Goal: Task Accomplishment & Management: Manage account settings

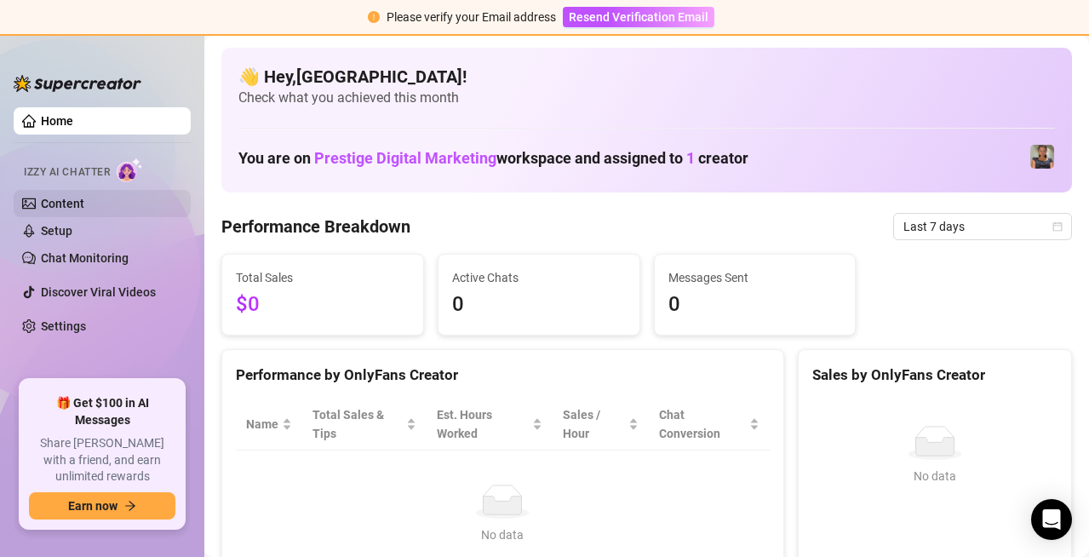
click at [84, 197] on link "Content" at bounding box center [62, 204] width 43 height 14
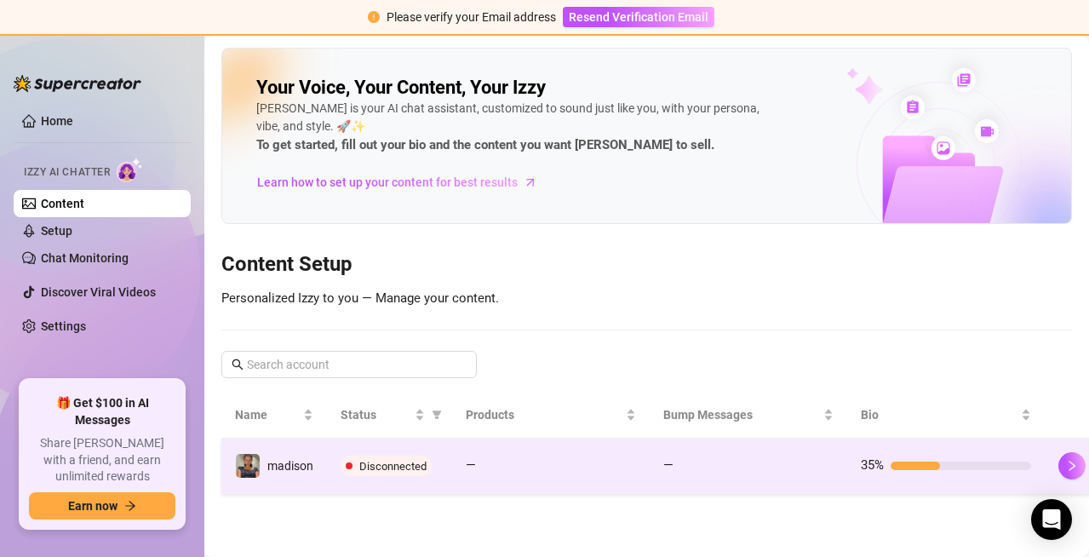
click at [365, 455] on span "Disconnected" at bounding box center [386, 465] width 91 height 20
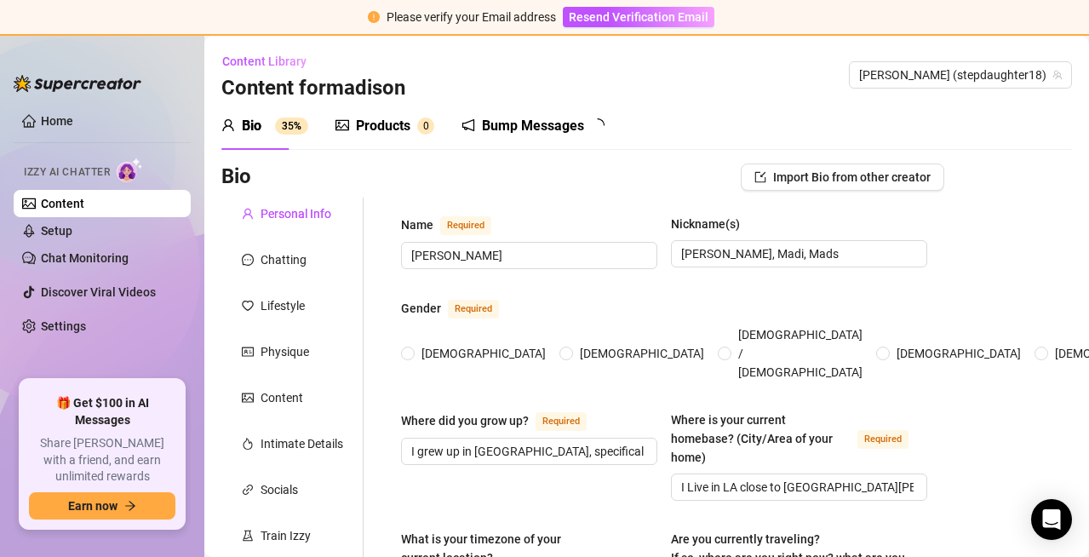
radio input "true"
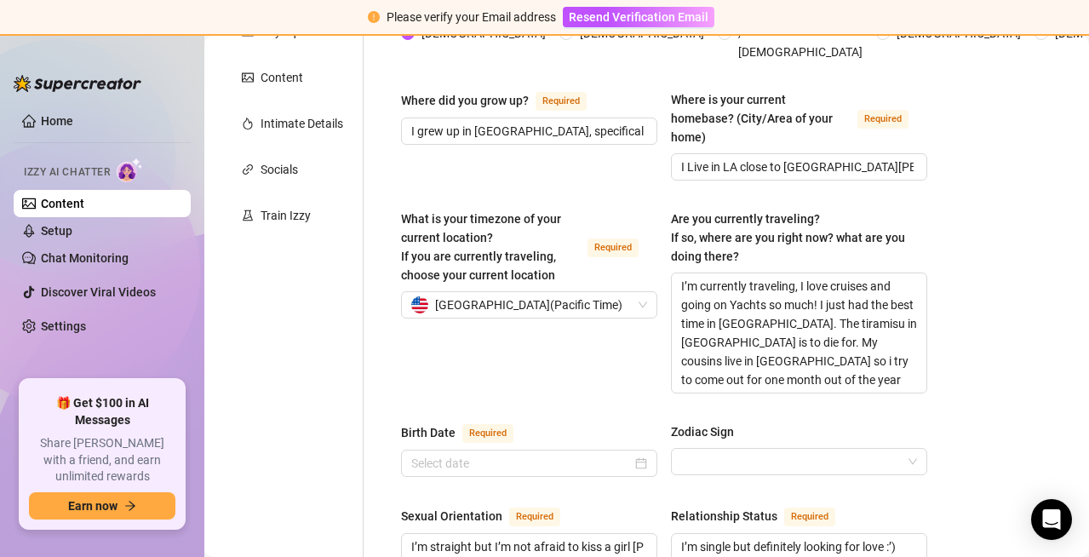
scroll to position [319, 0]
click at [73, 114] on link "Home" at bounding box center [57, 121] width 32 height 14
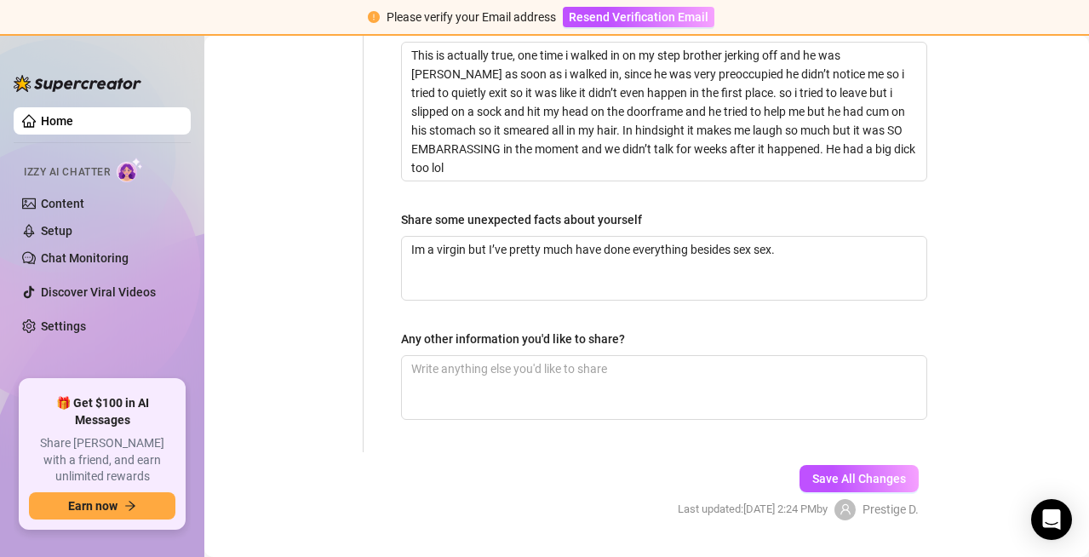
scroll to position [1373, 0]
click at [73, 122] on link "Home" at bounding box center [57, 121] width 32 height 14
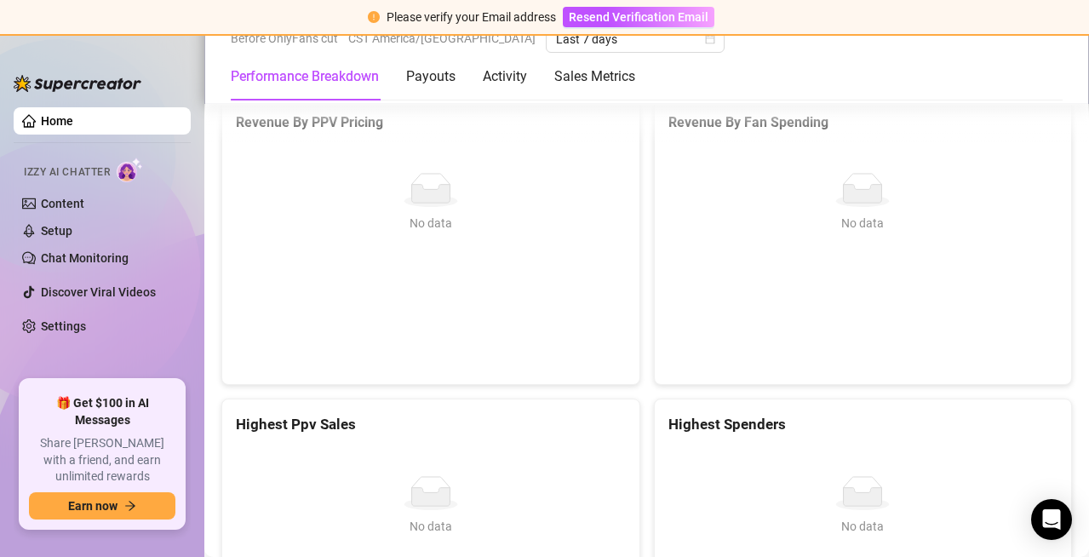
scroll to position [2316, 0]
click at [84, 197] on link "Content" at bounding box center [62, 204] width 43 height 14
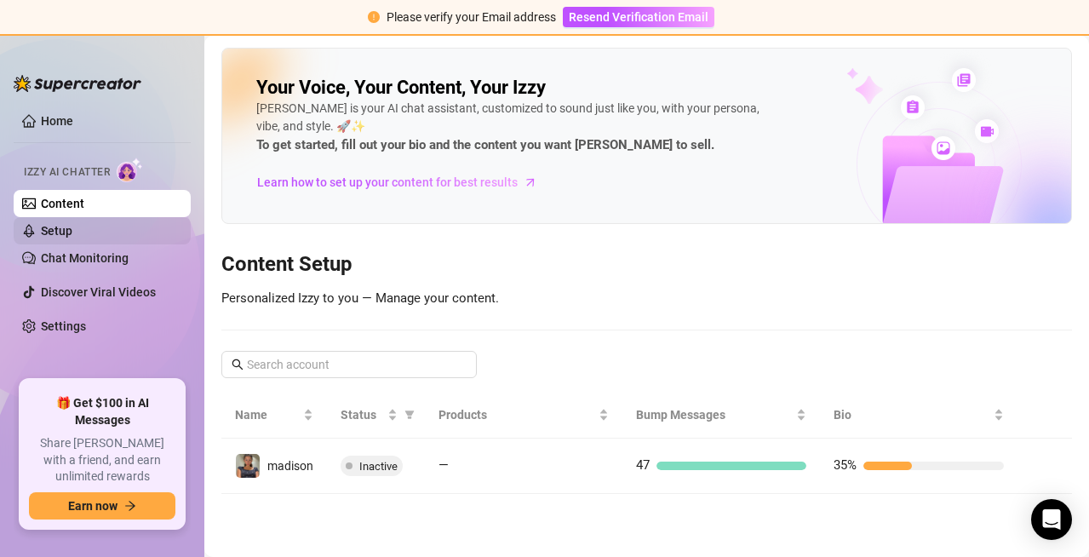
click at [72, 238] on link "Setup" at bounding box center [56, 231] width 31 height 14
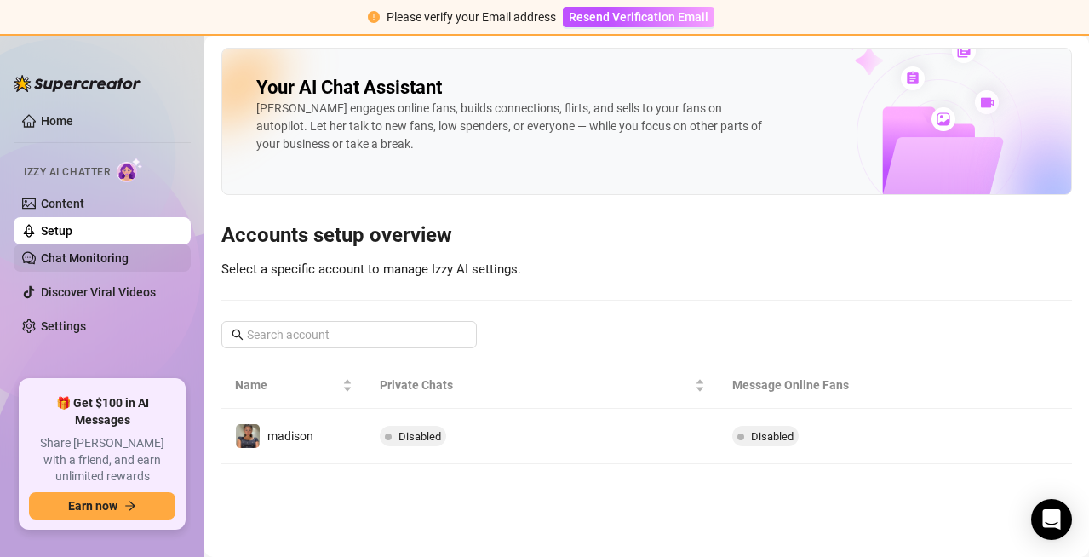
click at [129, 265] on link "Chat Monitoring" at bounding box center [85, 258] width 88 height 14
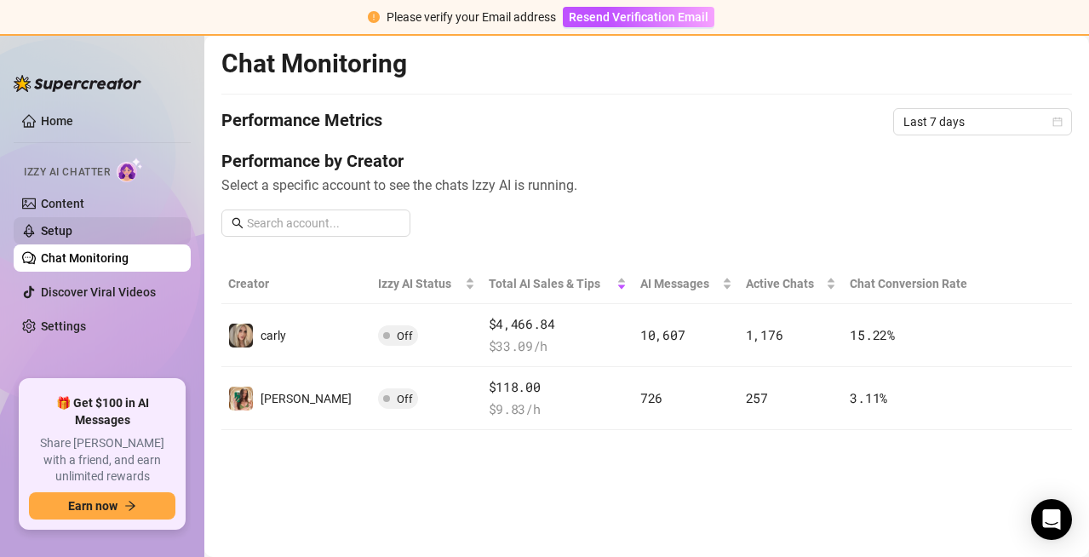
click at [72, 230] on link "Setup" at bounding box center [56, 231] width 31 height 14
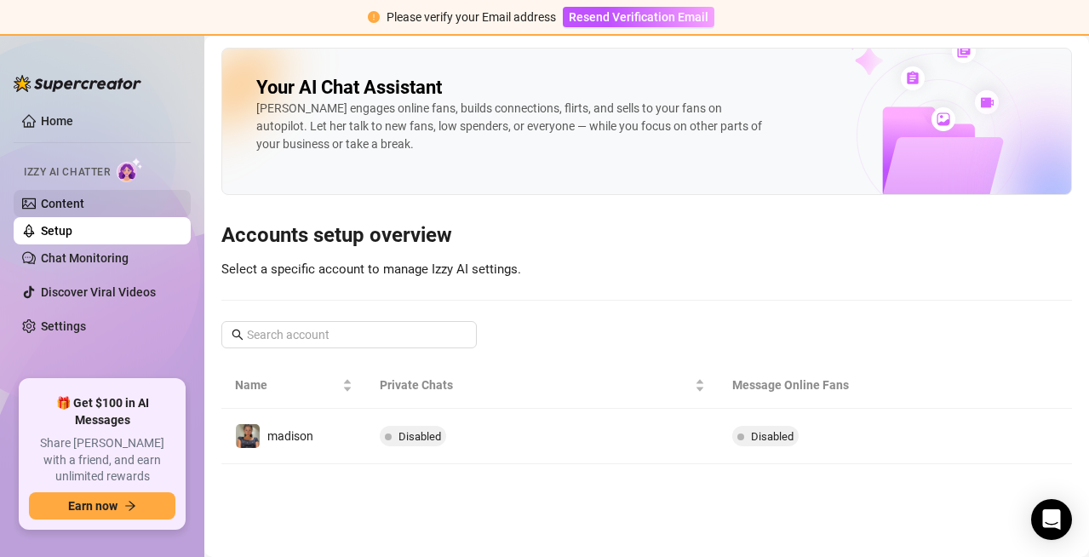
click at [84, 202] on link "Content" at bounding box center [62, 204] width 43 height 14
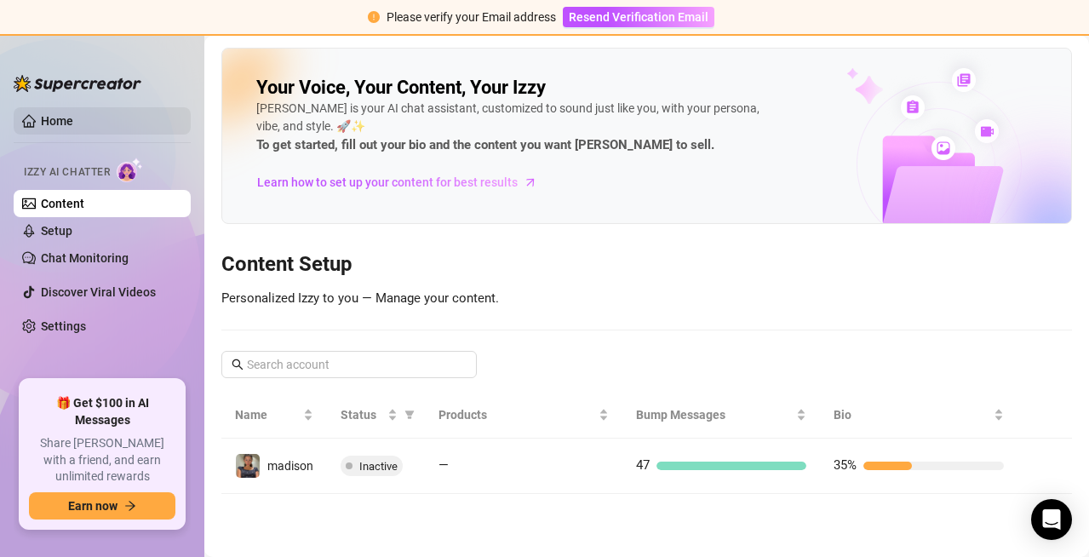
click at [71, 114] on link "Home" at bounding box center [57, 121] width 32 height 14
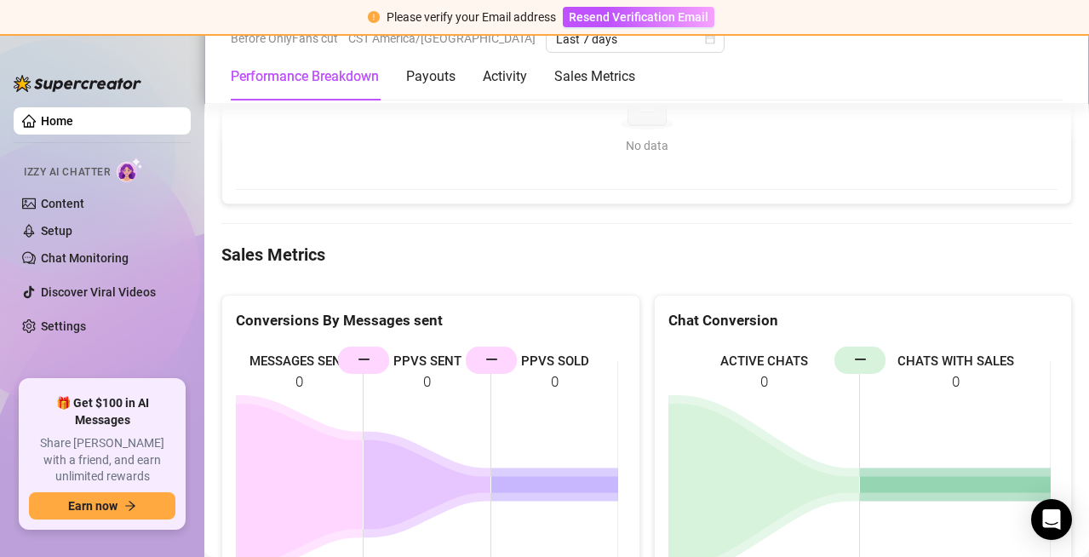
scroll to position [1645, 0]
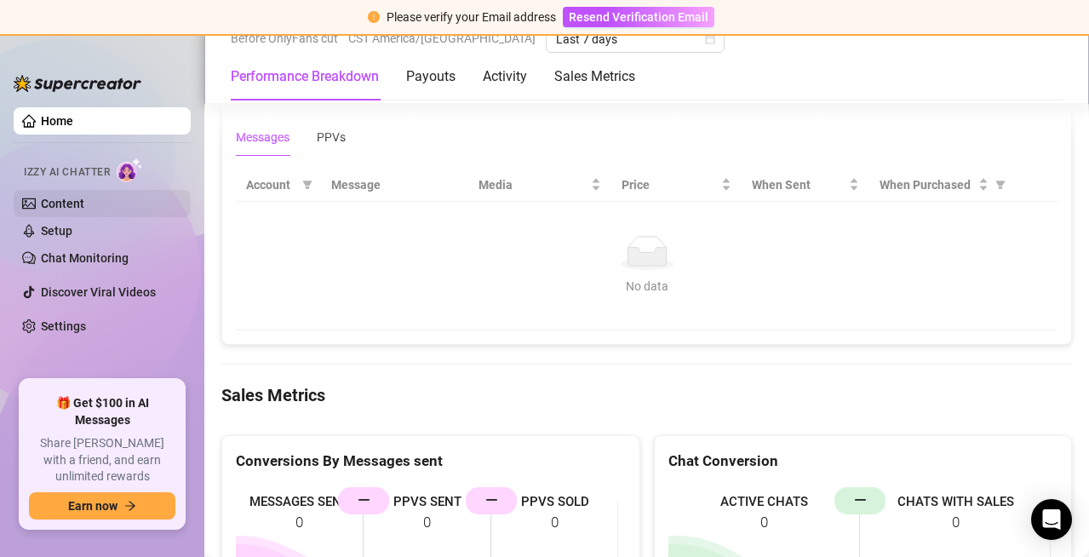
click at [84, 200] on link "Content" at bounding box center [62, 204] width 43 height 14
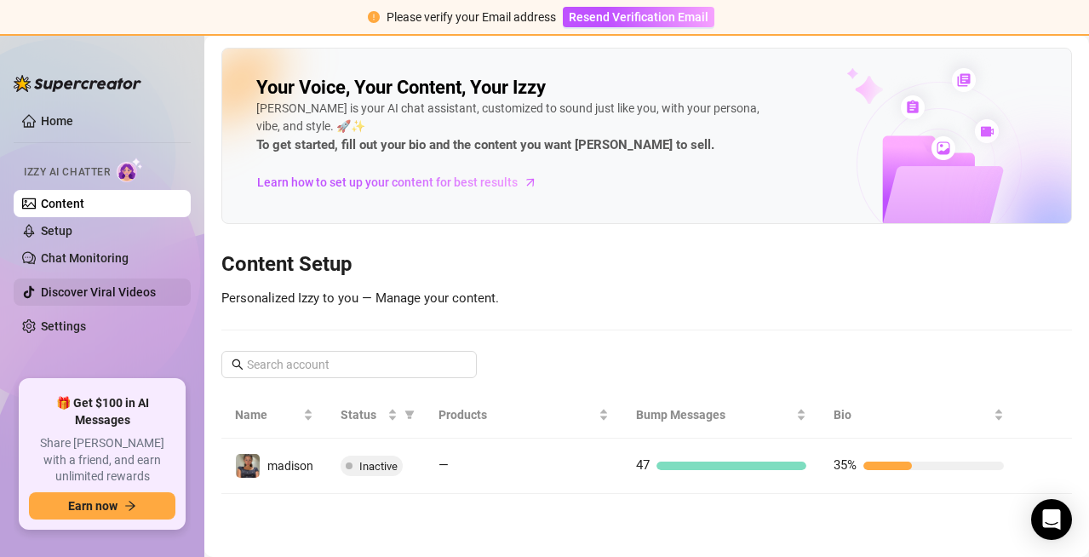
click at [106, 292] on link "Discover Viral Videos" at bounding box center [98, 292] width 115 height 14
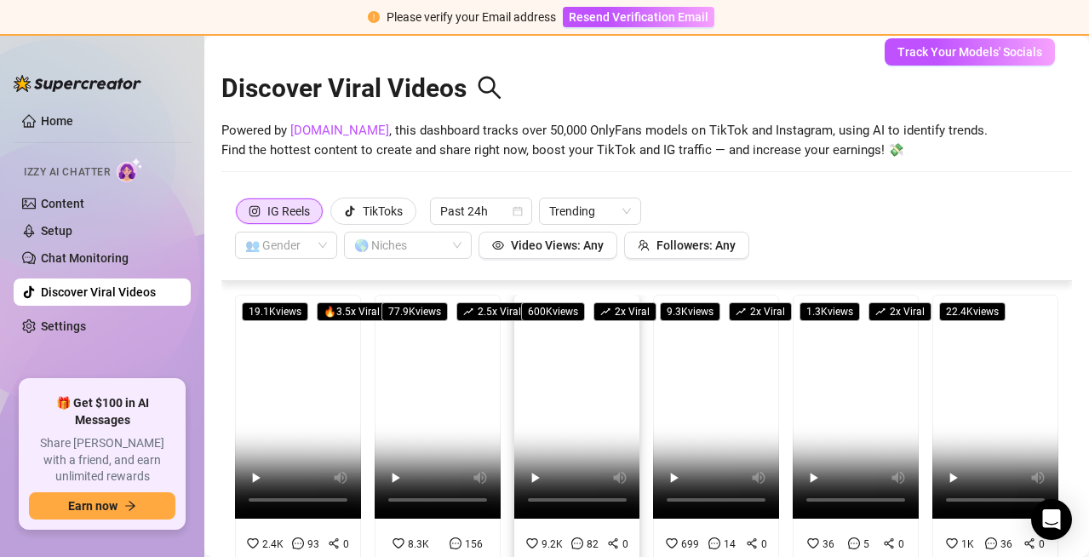
click at [542, 417] on video at bounding box center [577, 407] width 126 height 224
click at [422, 311] on span "77.9K views" at bounding box center [414, 311] width 66 height 19
click at [364, 212] on div "TikToks" at bounding box center [383, 211] width 40 height 26
click at [335, 215] on input "TikToks" at bounding box center [335, 215] width 0 height 0
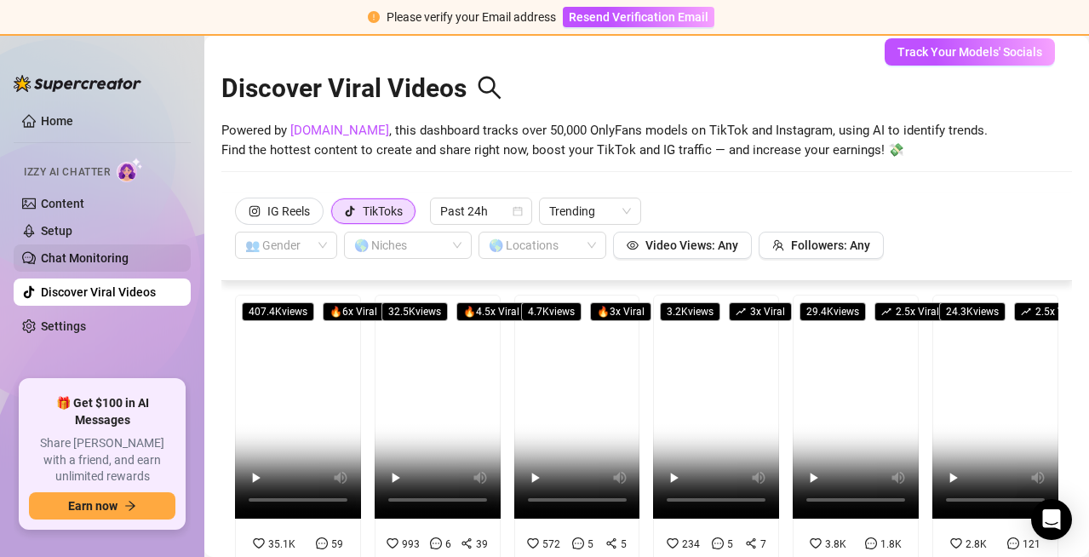
click at [47, 251] on link "Chat Monitoring" at bounding box center [85, 258] width 88 height 14
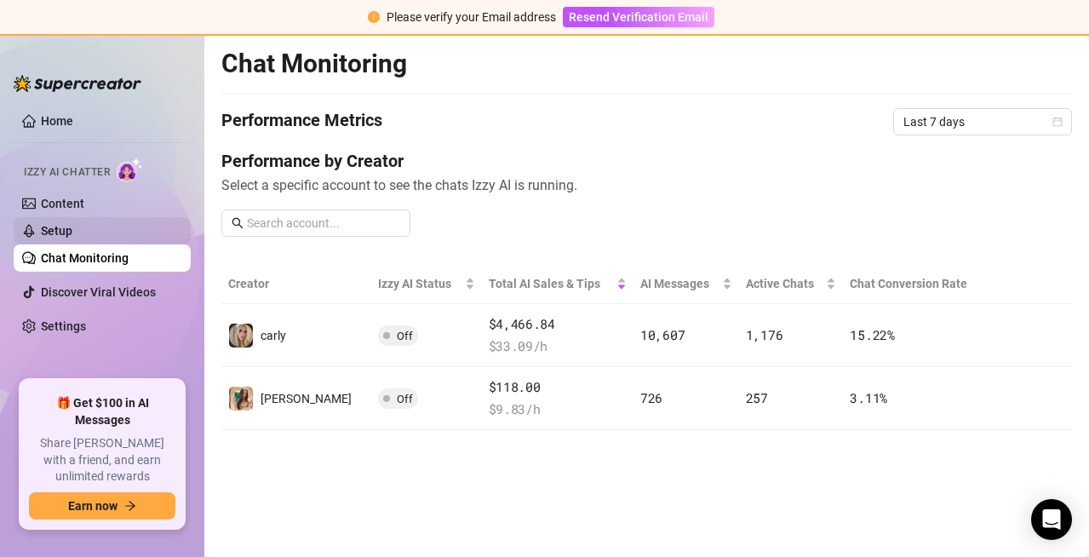
click at [72, 226] on link "Setup" at bounding box center [56, 231] width 31 height 14
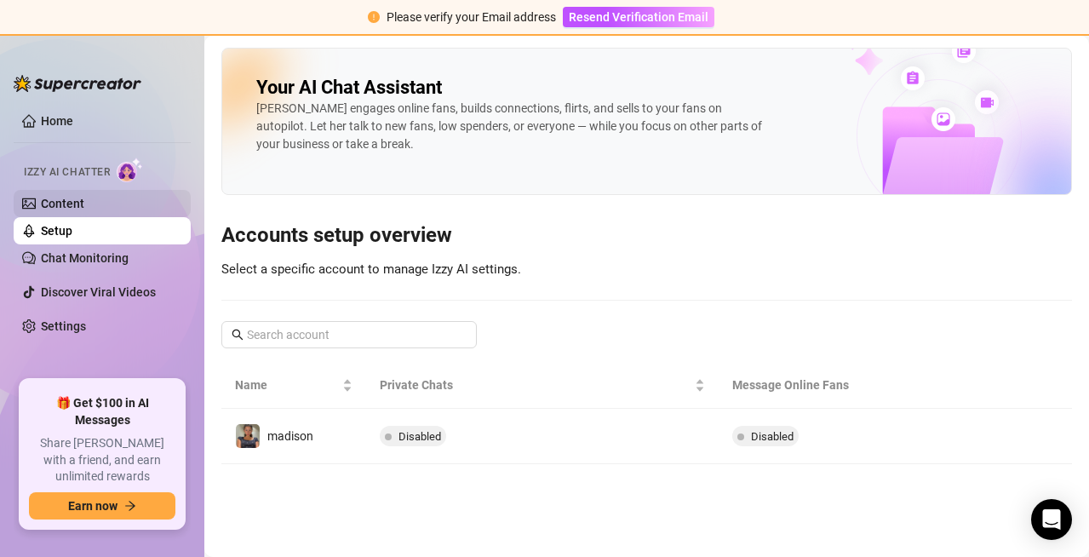
click at [84, 197] on link "Content" at bounding box center [62, 204] width 43 height 14
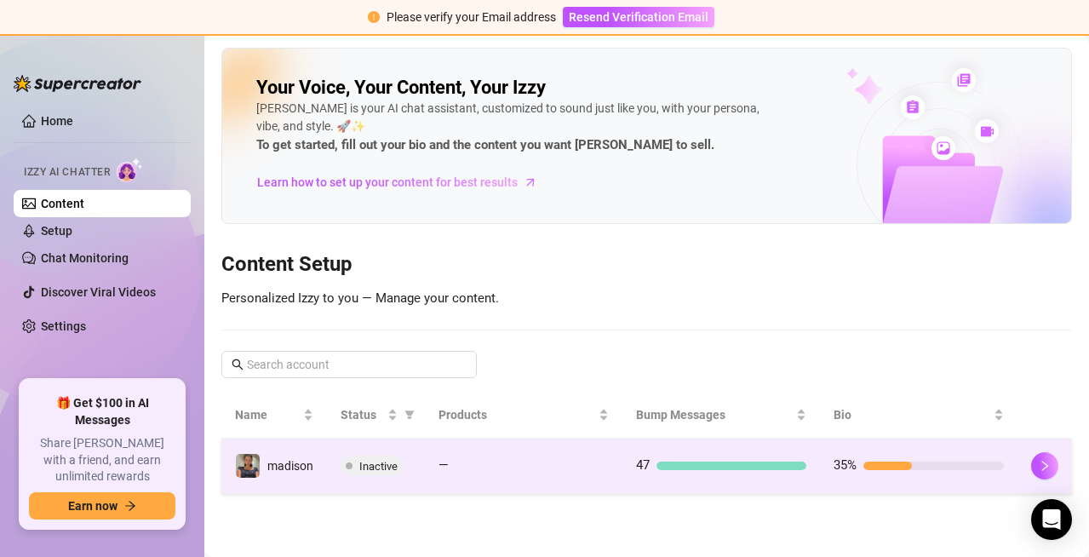
click at [289, 478] on td "madison" at bounding box center [274, 465] width 106 height 55
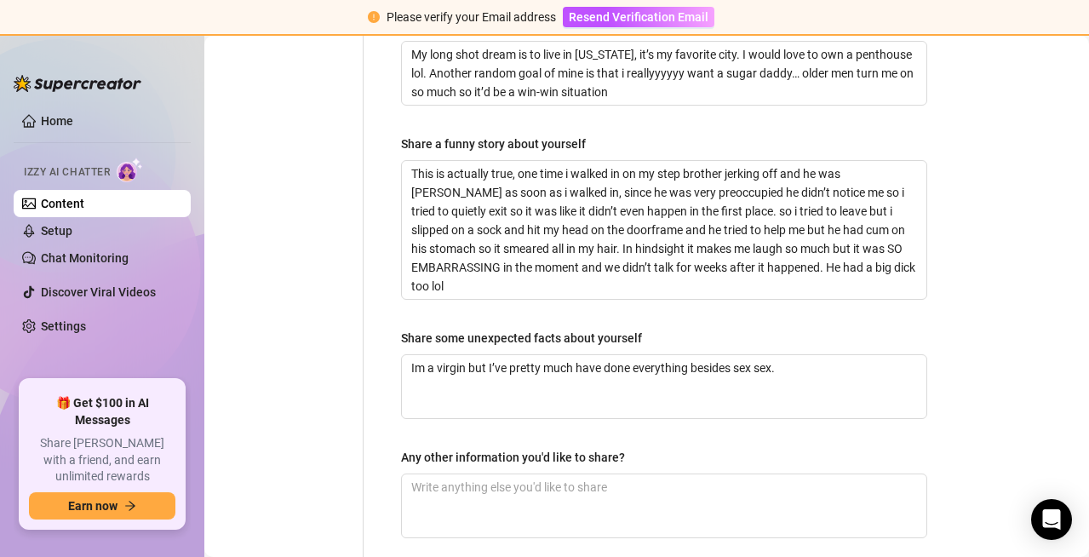
scroll to position [1273, 0]
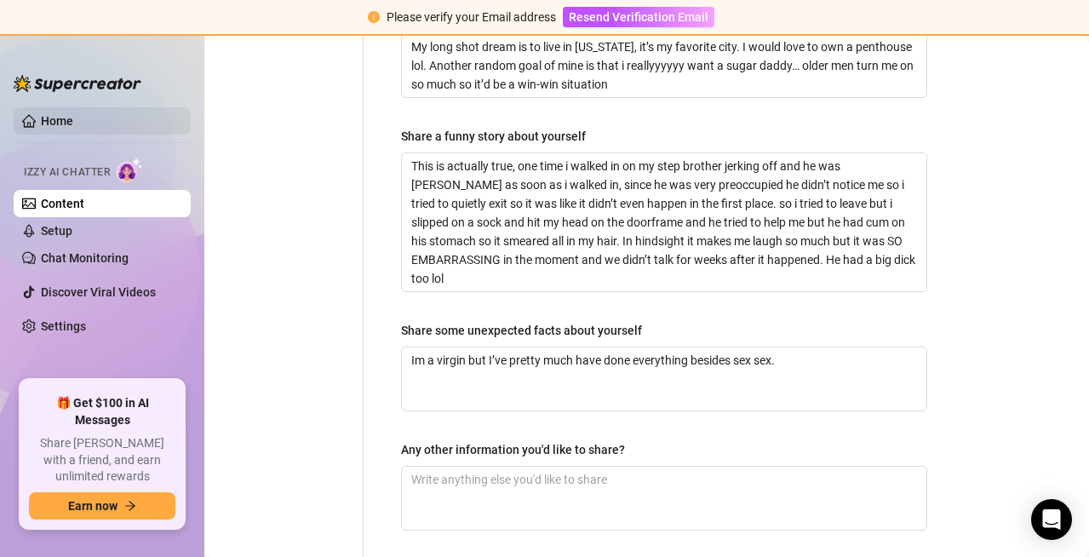
click at [73, 124] on link "Home" at bounding box center [57, 121] width 32 height 14
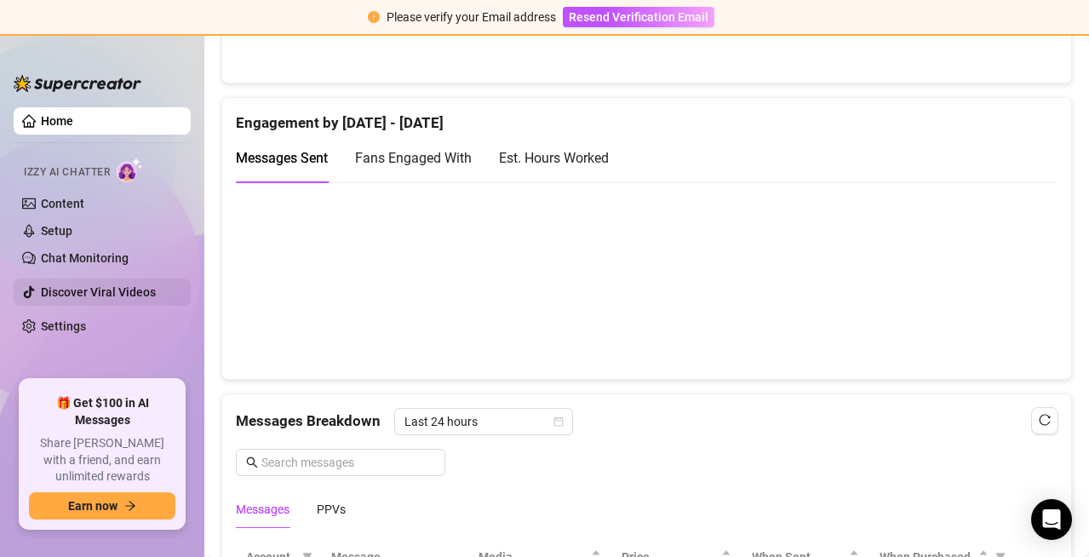
click at [102, 292] on link "Discover Viral Videos" at bounding box center [98, 292] width 115 height 14
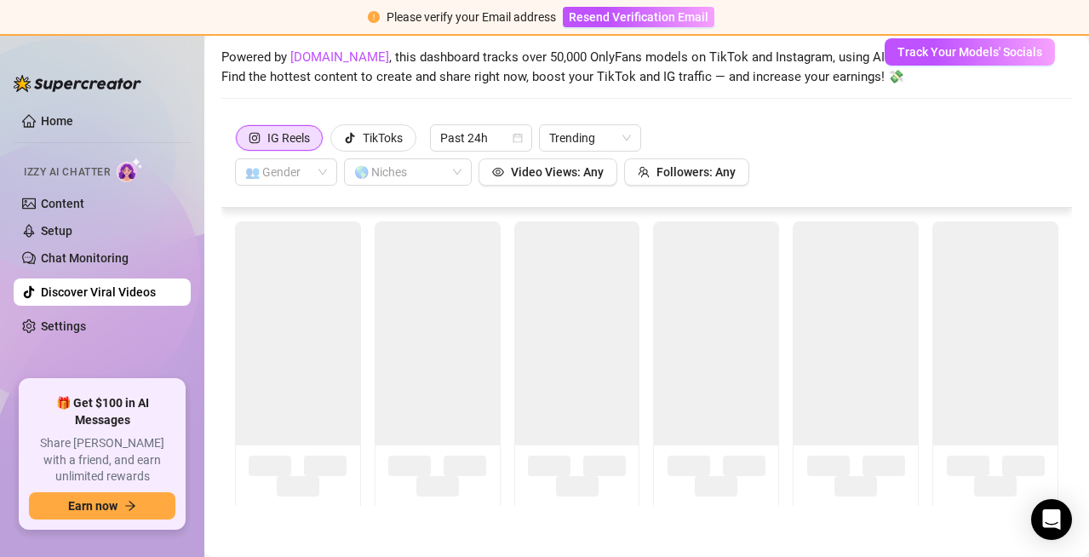
scroll to position [73, 0]
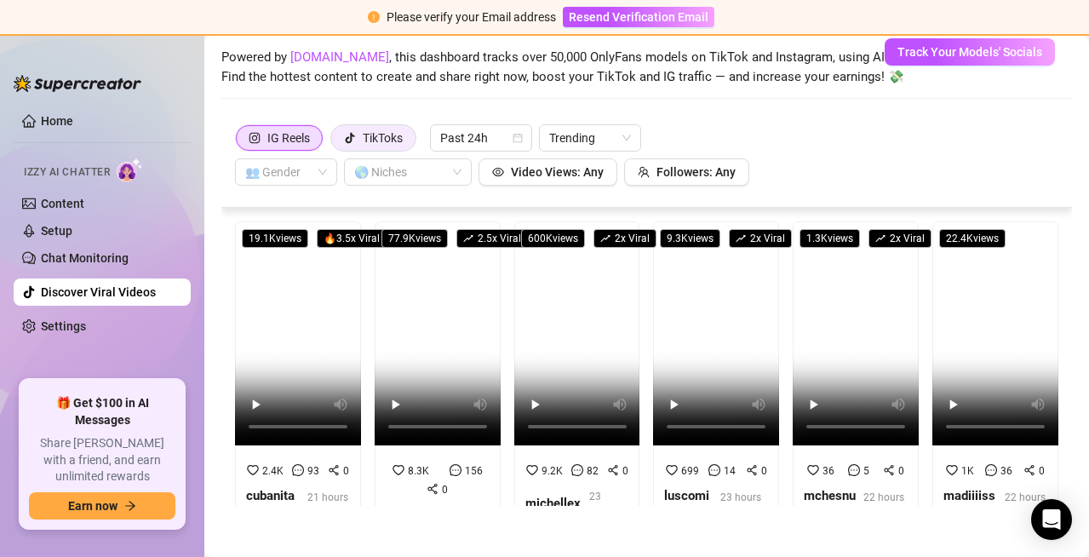
click at [347, 144] on div at bounding box center [350, 138] width 12 height 26
click at [335, 142] on input "TikToks" at bounding box center [335, 142] width 0 height 0
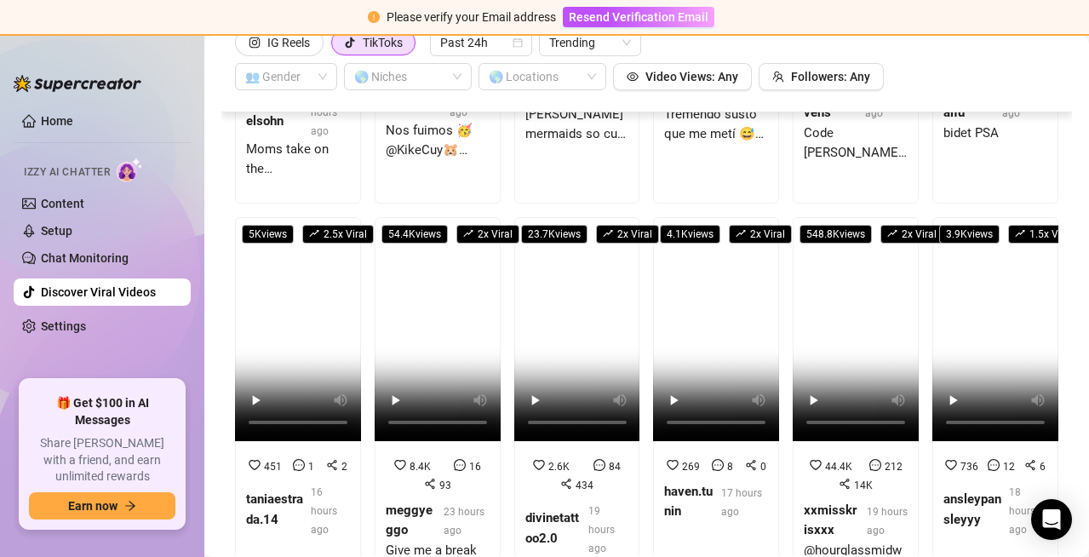
scroll to position [0, 0]
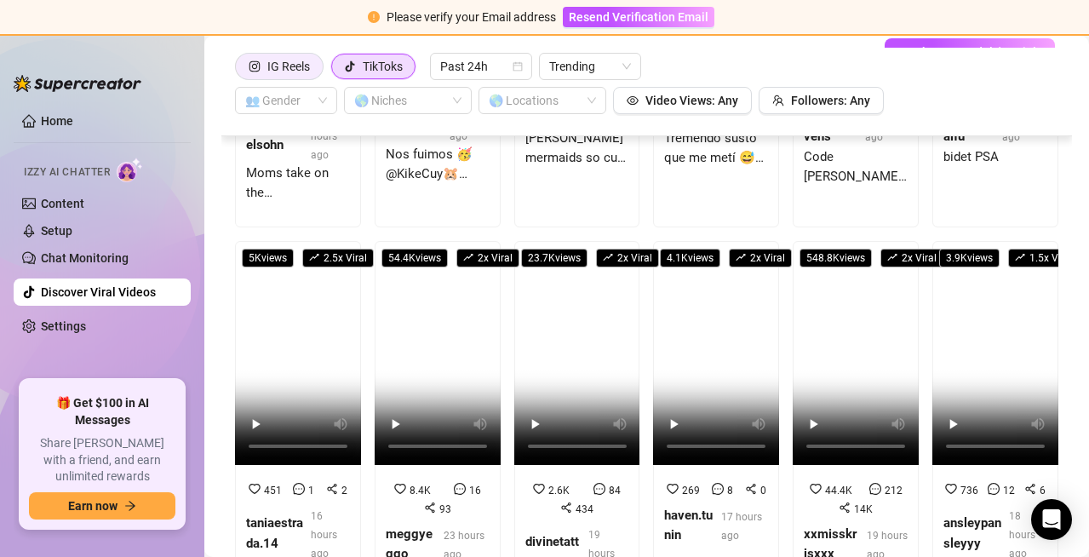
click at [273, 54] on div "IG Reels" at bounding box center [288, 67] width 43 height 26
click at [240, 71] on input "IG Reels" at bounding box center [240, 71] width 0 height 0
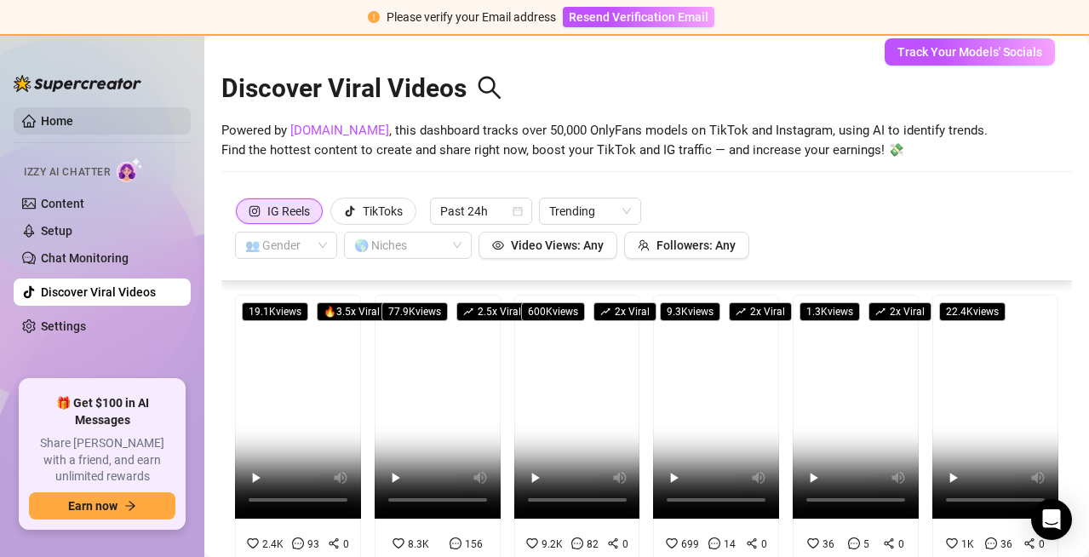
click at [73, 123] on link "Home" at bounding box center [57, 121] width 32 height 14
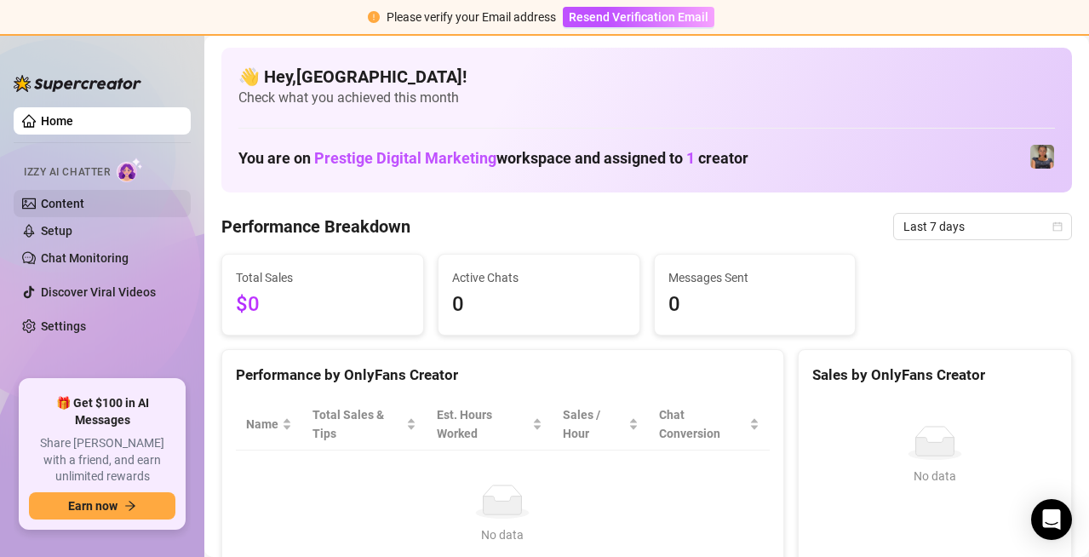
click at [41, 197] on link "Content" at bounding box center [62, 204] width 43 height 14
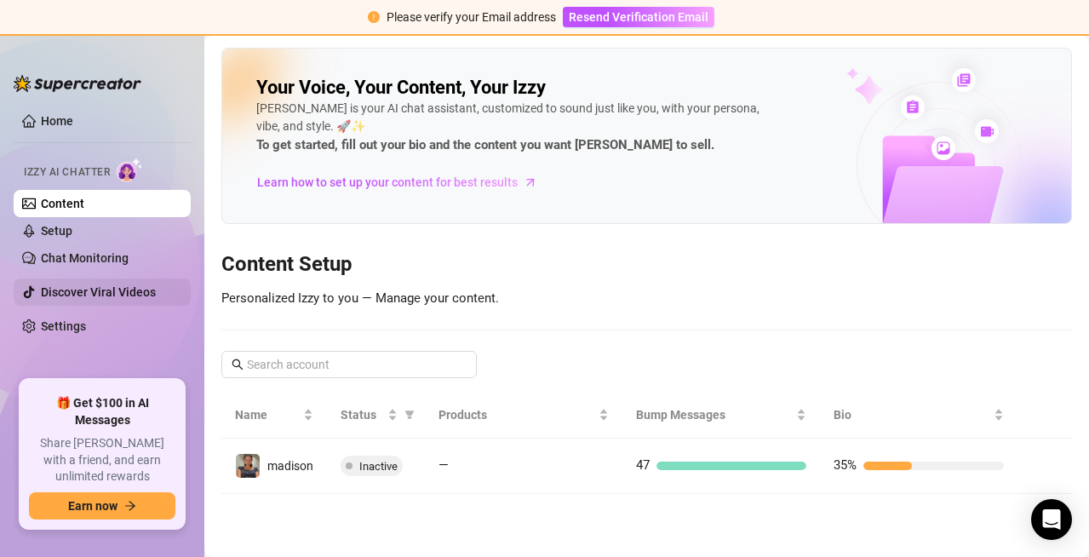
click at [89, 286] on link "Discover Viral Videos" at bounding box center [98, 292] width 115 height 14
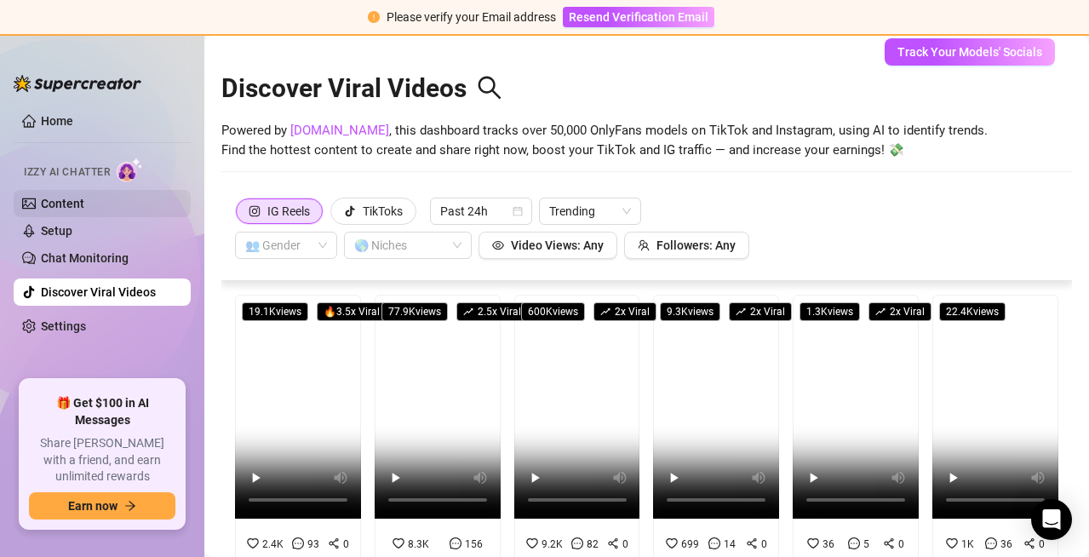
click at [41, 210] on link "Content" at bounding box center [62, 204] width 43 height 14
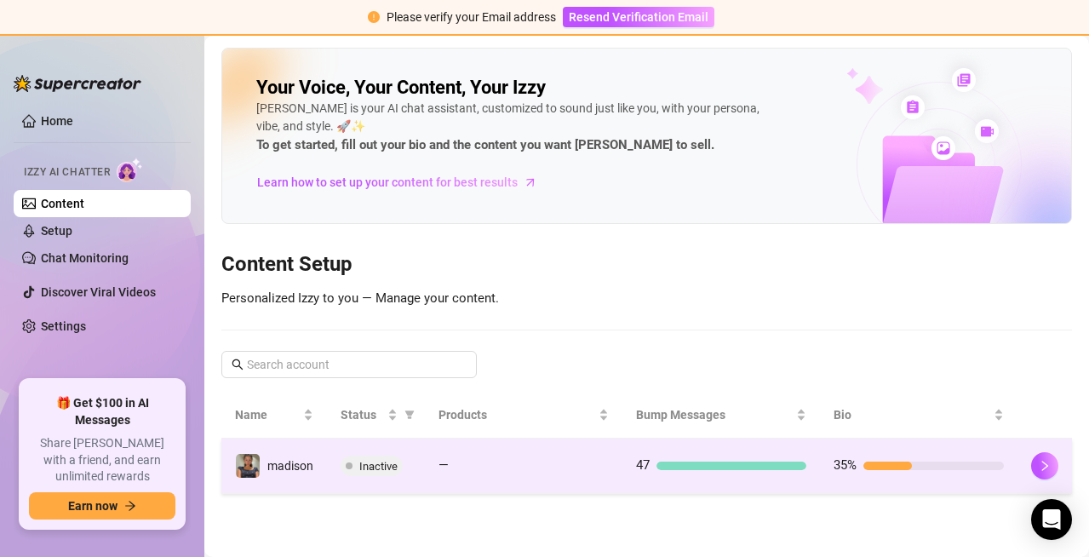
click at [364, 467] on span "Inactive" at bounding box center [378, 466] width 38 height 13
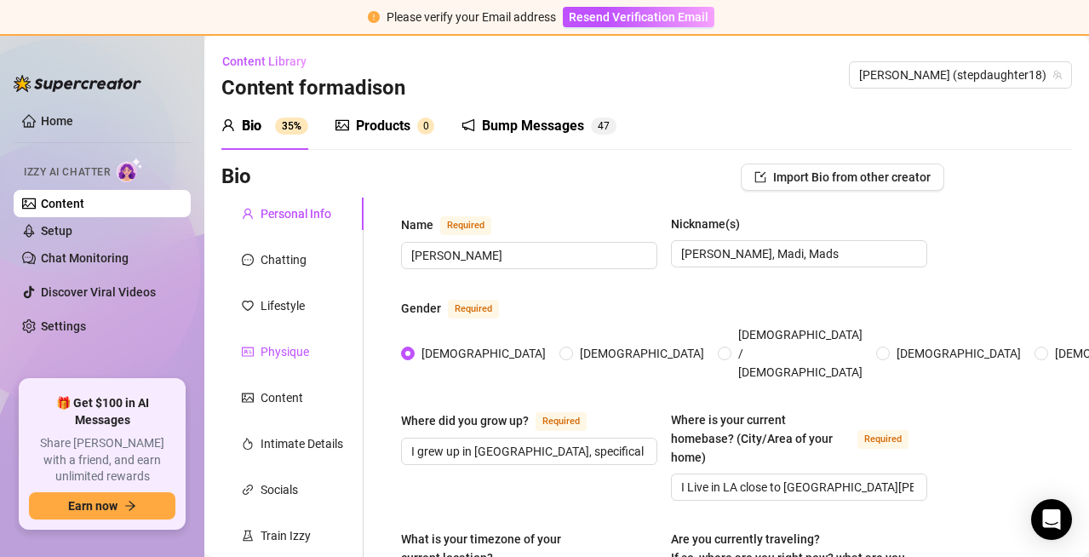
click at [273, 352] on div "Physique" at bounding box center [284, 351] width 49 height 19
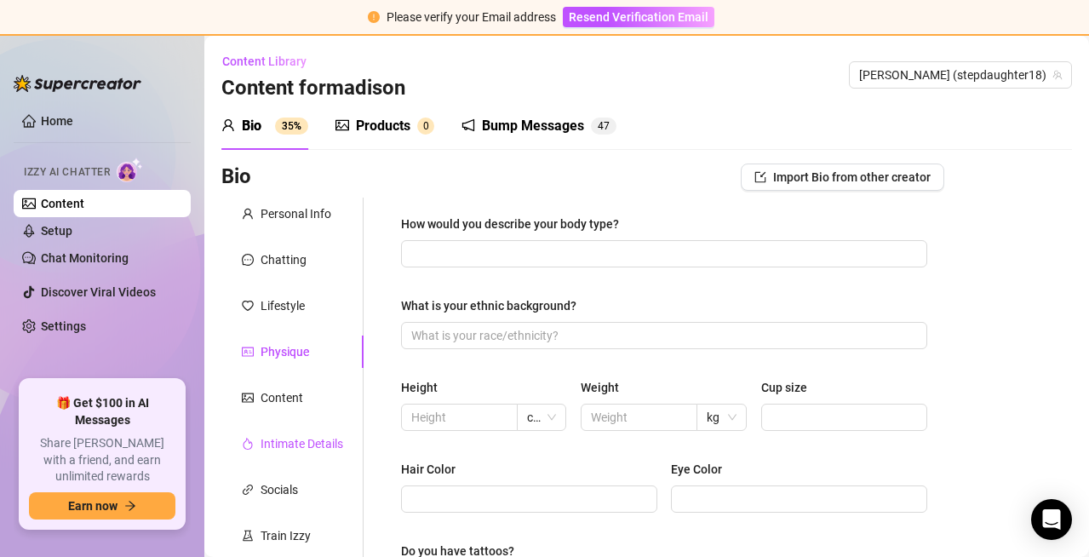
click at [262, 434] on div "Intimate Details" at bounding box center [301, 443] width 83 height 19
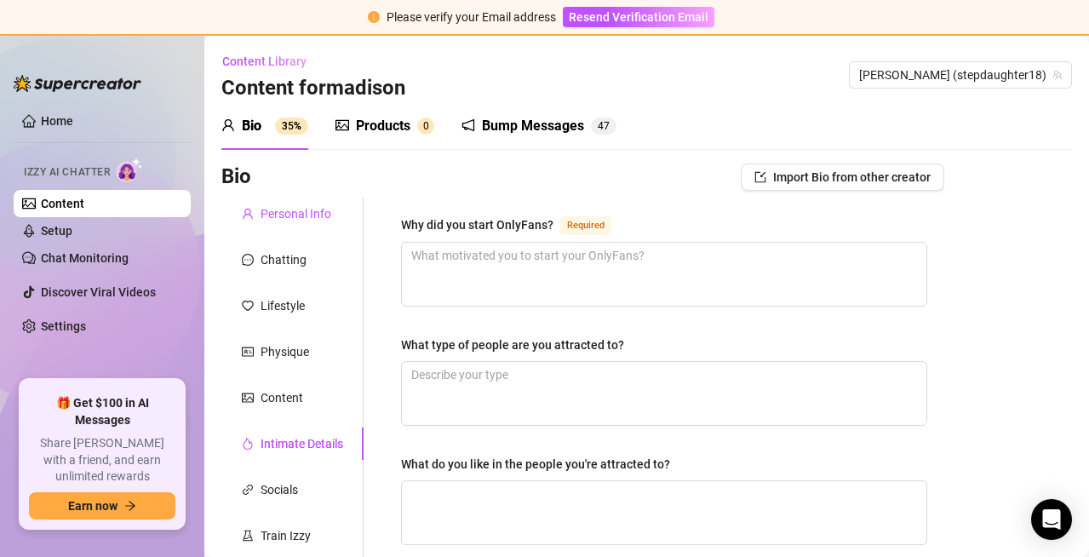
click at [298, 221] on div "Personal Info" at bounding box center [295, 213] width 71 height 19
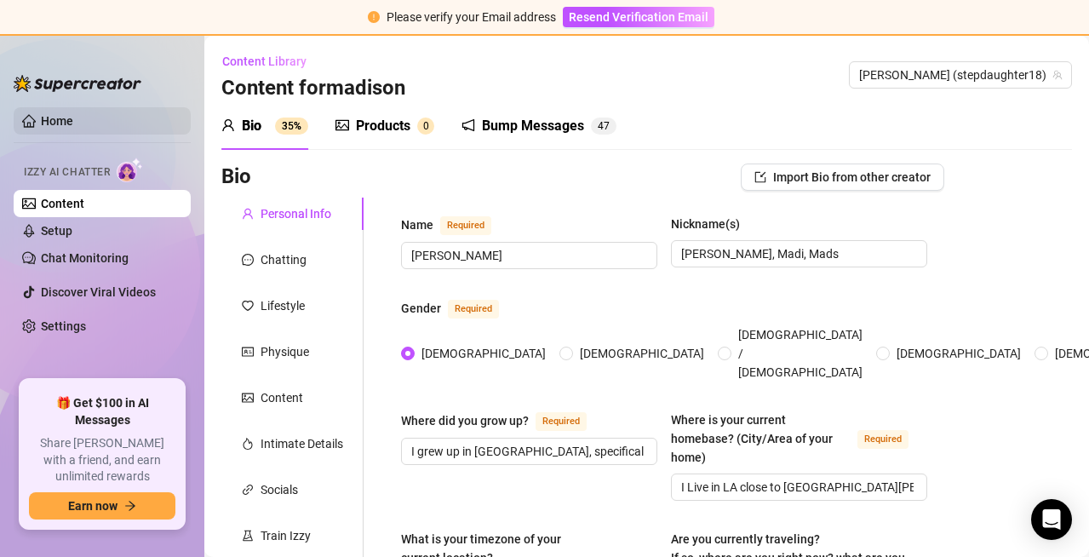
click at [57, 127] on link "Home" at bounding box center [57, 121] width 32 height 14
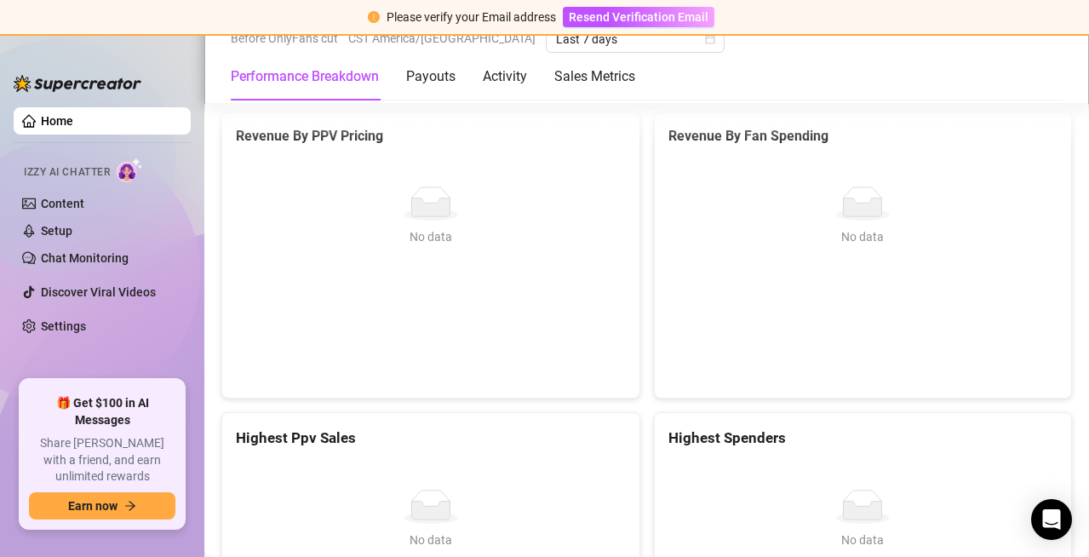
scroll to position [2497, 0]
